Goal: Answer question/provide support

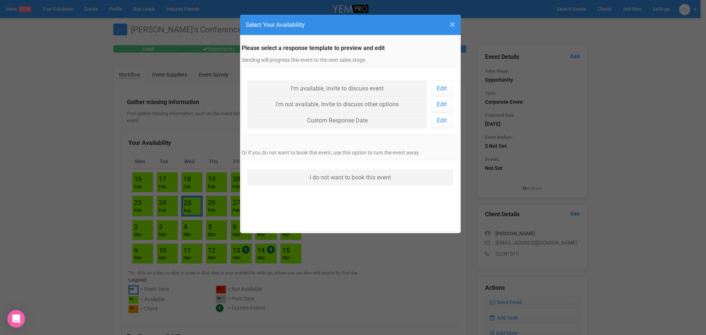
click at [453, 23] on span "×" at bounding box center [453, 24] width 6 height 12
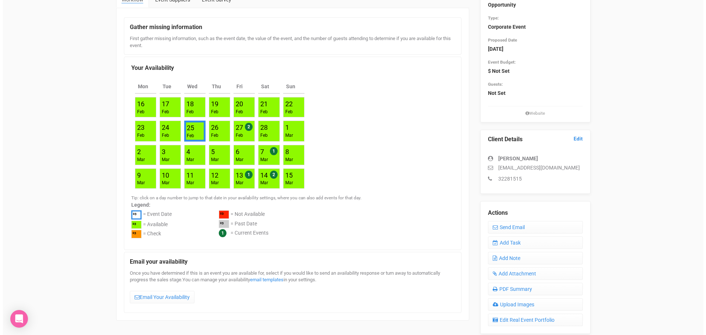
scroll to position [184, 0]
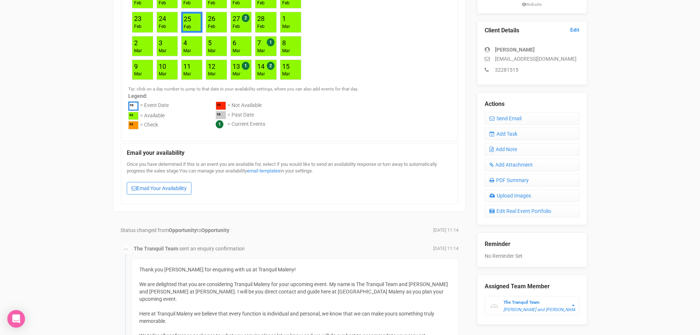
click at [176, 188] on link "Email Your Availability" at bounding box center [159, 188] width 65 height 12
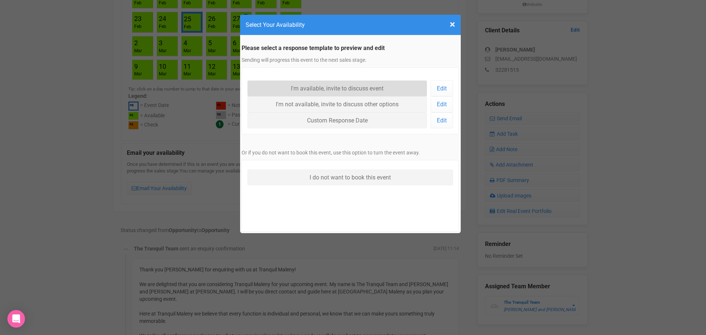
click at [316, 89] on link "I'm available, invite to discuss event" at bounding box center [337, 88] width 180 height 16
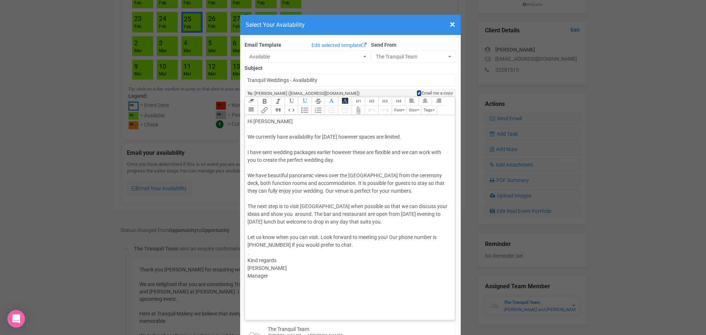
click at [417, 93] on input "Email me a copy" at bounding box center [418, 93] width 5 height 6
checkbox input "false"
drag, startPoint x: 261, startPoint y: 267, endPoint x: 249, endPoint y: 263, distance: 12.8
click at [261, 267] on div "Hi Jenna We currently have availability for 25th February 2026 however spaces a…" at bounding box center [348, 237] width 203 height 239
type trix-editor "<div>Hi Jenna<br><br>We currently have availability for 25th February 2026 howe…"
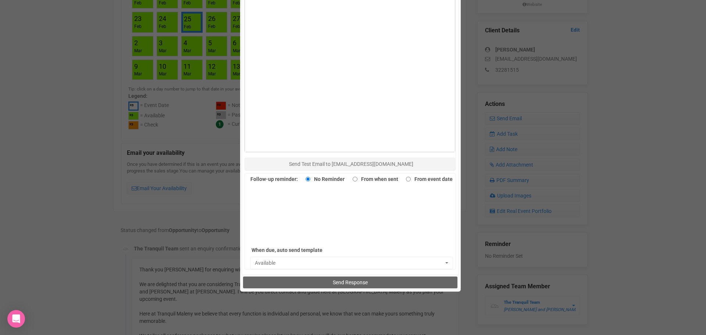
scroll to position [464, 0]
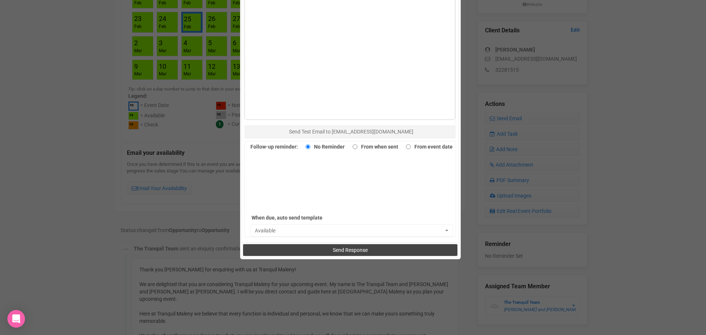
click at [293, 250] on button "Send Response" at bounding box center [350, 250] width 214 height 12
